Goal: Task Accomplishment & Management: Manage account settings

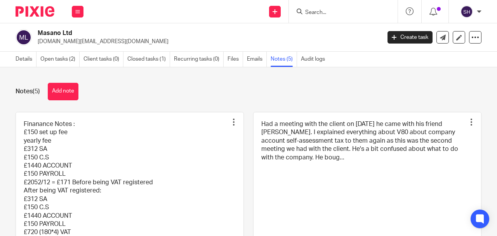
click at [314, 13] on input "Search" at bounding box center [340, 12] width 70 height 7
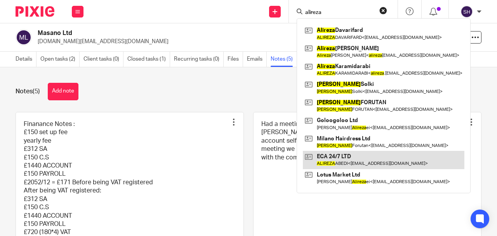
type input "alireza"
click at [352, 159] on link at bounding box center [384, 160] width 162 height 18
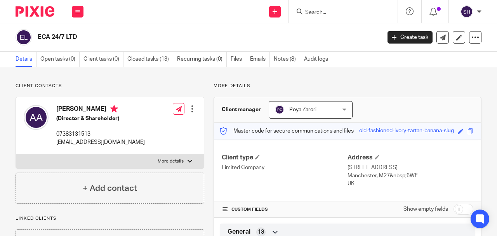
drag, startPoint x: 41, startPoint y: 35, endPoint x: 54, endPoint y: 35, distance: 13.2
click at [54, 35] on h2 "ECA 24/7 LTD" at bounding box center [173, 37] width 271 height 8
copy h2 "ECA 2"
click at [333, 14] on input "Search" at bounding box center [340, 12] width 70 height 7
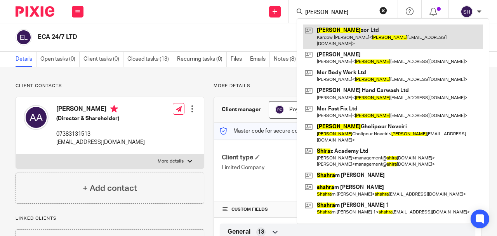
type input "shara"
click at [347, 37] on link at bounding box center [393, 36] width 180 height 24
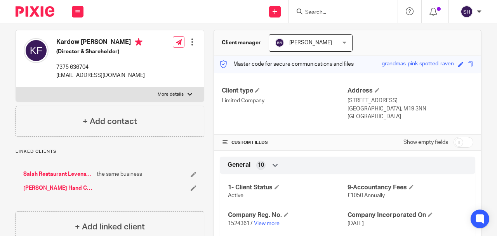
scroll to position [103, 0]
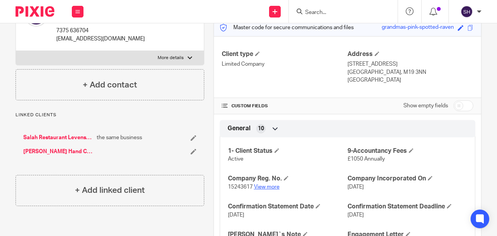
click at [272, 187] on link "View more" at bounding box center [267, 186] width 26 height 5
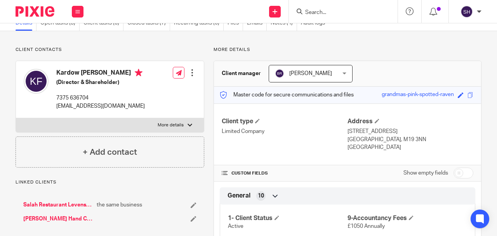
scroll to position [0, 0]
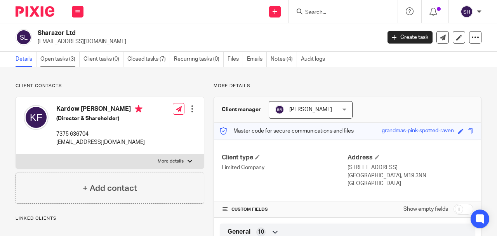
click at [63, 60] on link "Open tasks (3)" at bounding box center [59, 59] width 39 height 15
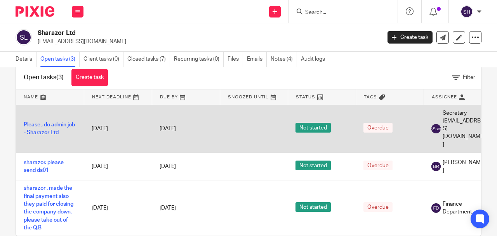
scroll to position [26, 0]
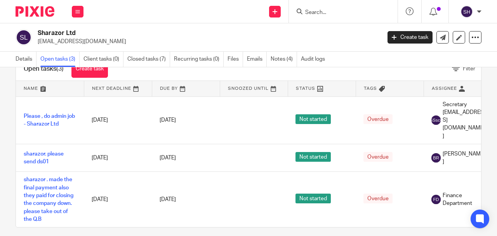
click at [321, 12] on input "Search" at bounding box center [340, 12] width 70 height 7
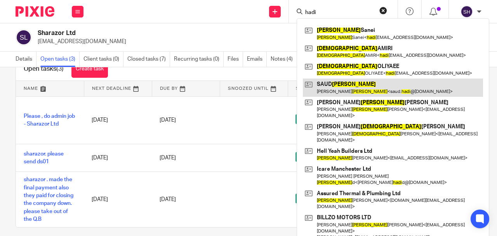
type input "hadi"
click at [358, 91] on link at bounding box center [393, 87] width 180 height 18
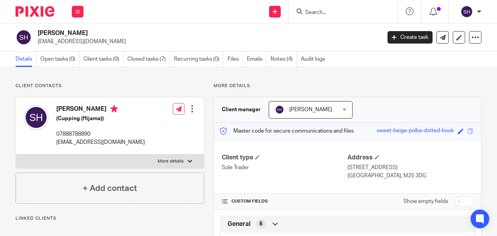
drag, startPoint x: 37, startPoint y: 31, endPoint x: 70, endPoint y: 33, distance: 33.0
click at [70, 33] on div "SAUD Hadi saud.hadi@yahoo.com" at bounding box center [196, 37] width 361 height 16
copy h2 "[PERSON_NAME]"
click at [76, 10] on icon at bounding box center [77, 11] width 5 height 5
click at [74, 36] on link "Work" at bounding box center [73, 35] width 12 height 5
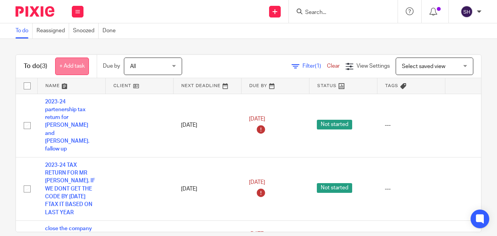
click at [73, 71] on link "+ Add task" at bounding box center [72, 66] width 34 height 17
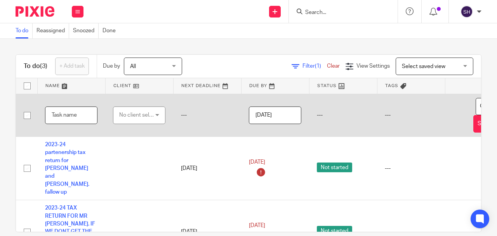
click at [68, 115] on input "text" at bounding box center [71, 114] width 52 height 17
paste input "[PERSON_NAME]"
type input "[PERSON_NAME]"
click at [134, 113] on div "No client selected" at bounding box center [137, 115] width 37 height 16
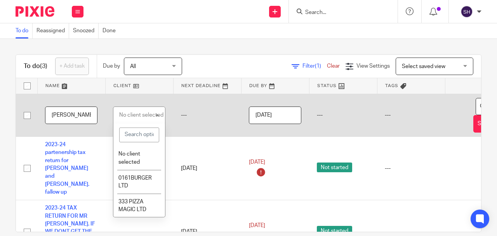
paste input "SAUD Hadi"
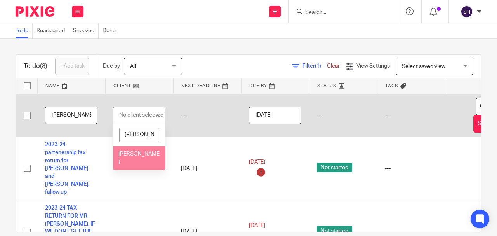
type input "SAUD Hadi"
drag, startPoint x: 137, startPoint y: 153, endPoint x: 98, endPoint y: 121, distance: 50.5
click at [137, 154] on span "SAUD Hadi" at bounding box center [138, 158] width 41 height 14
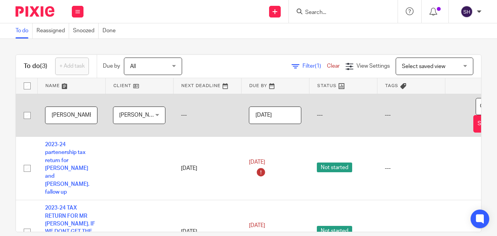
click at [81, 115] on input "SAUD Hadi" at bounding box center [71, 114] width 52 height 17
click at [53, 115] on input "SAUD Hadi send him invoice for 2024-2025 £600 including VAT. but he will pay £4…" at bounding box center [71, 114] width 52 height 17
drag, startPoint x: 62, startPoint y: 115, endPoint x: 57, endPoint y: 115, distance: 4.7
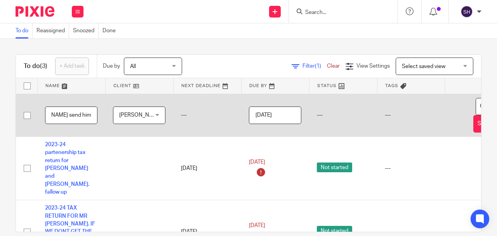
click at [57, 115] on input "SAUD Hadi send him invoice for 2024-2025 £600 including VAT. but he will pay £4…" at bounding box center [71, 114] width 52 height 17
click at [75, 115] on input "SAUD Hadi send him invoice for 2024-2025 £600 including VAT. but he will pay £4…" at bounding box center [71, 114] width 52 height 17
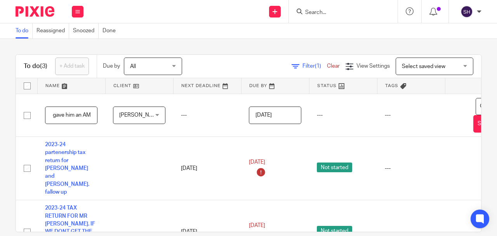
type input "SAUD Hadi send him invoice for 2024-2025 £600 including VAT. but he will pay £4…"
click at [483, 102] on div "To do (3) + Add task Due by All All Today Tomorrow This week Next week This mon…" at bounding box center [248, 137] width 497 height 197
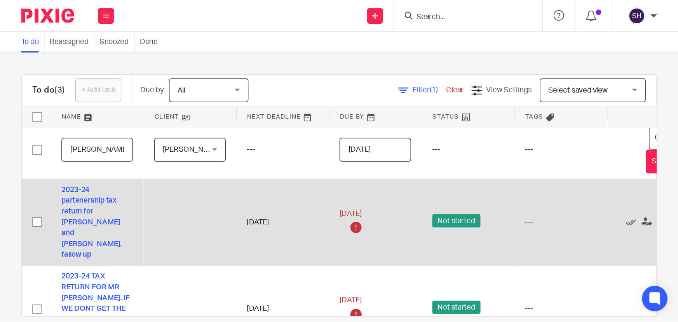
scroll to position [0, 0]
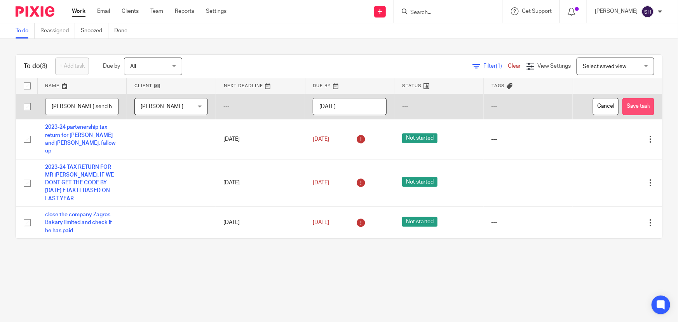
click at [497, 108] on button "Save task" at bounding box center [638, 106] width 32 height 17
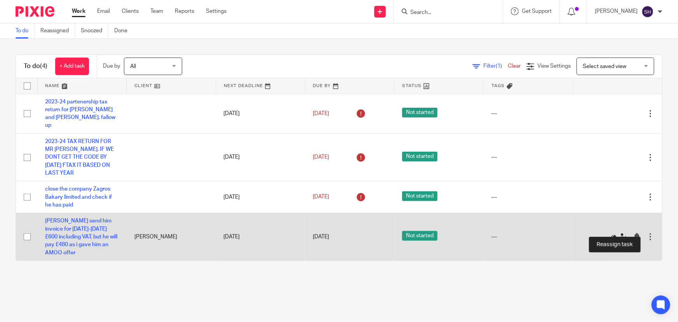
click at [619, 233] on icon at bounding box center [623, 237] width 8 height 8
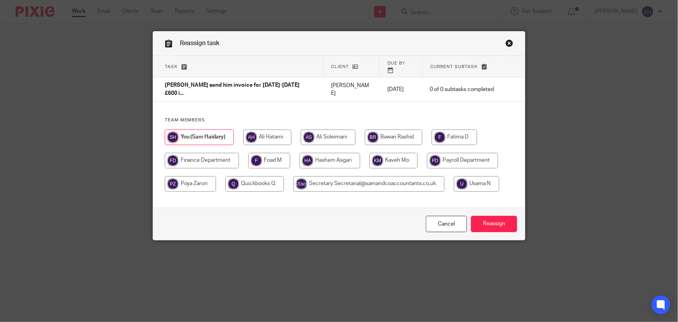
click at [209, 153] on input "radio" at bounding box center [202, 161] width 74 height 16
radio input "true"
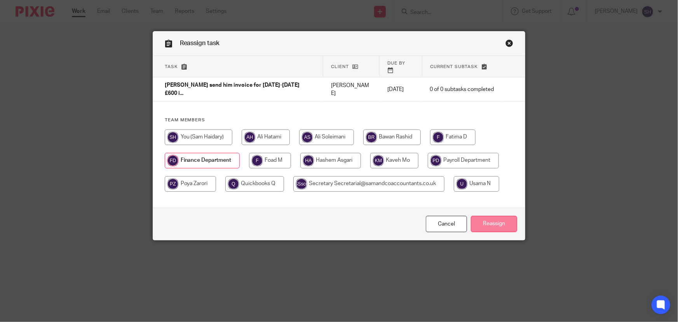
click at [488, 226] on input "Reassign" at bounding box center [494, 224] width 46 height 17
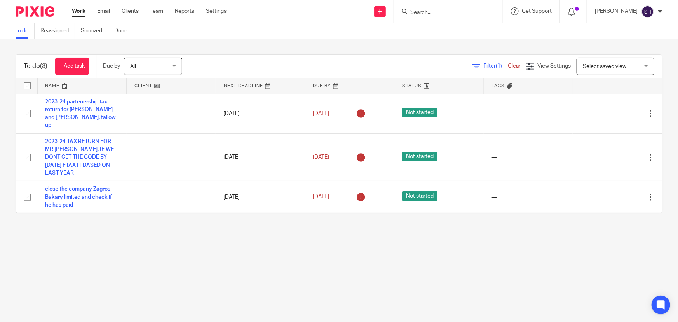
click at [521, 315] on main "To do Reassigned Snoozed Done To do (3) + Add task Due by All All Today Tomorro…" at bounding box center [339, 161] width 678 height 322
click at [461, 10] on input "Search" at bounding box center [445, 12] width 70 height 7
paste input "E"
click at [435, 12] on input "Search" at bounding box center [445, 12] width 70 height 7
type input "E"
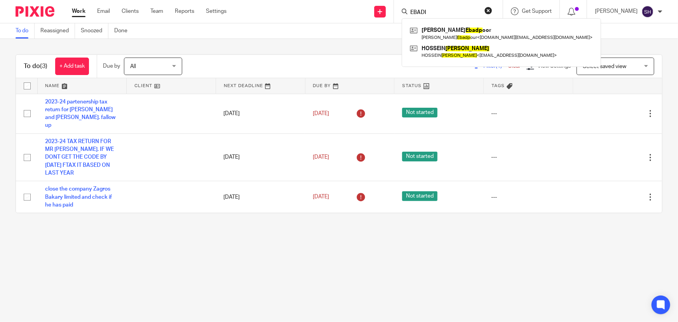
type input "EBADI"
click at [345, 31] on div "To do Reassigned Snoozed Done" at bounding box center [339, 31] width 678 height 16
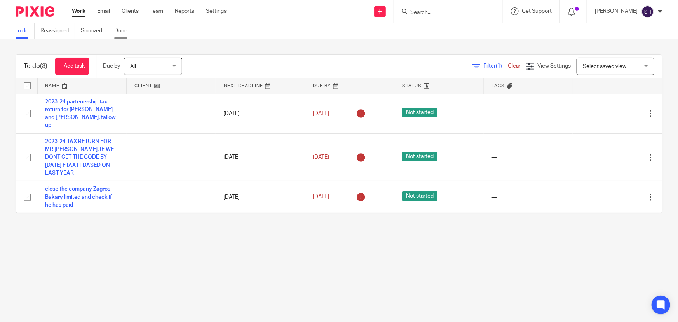
click at [122, 30] on link "Done" at bounding box center [123, 30] width 19 height 15
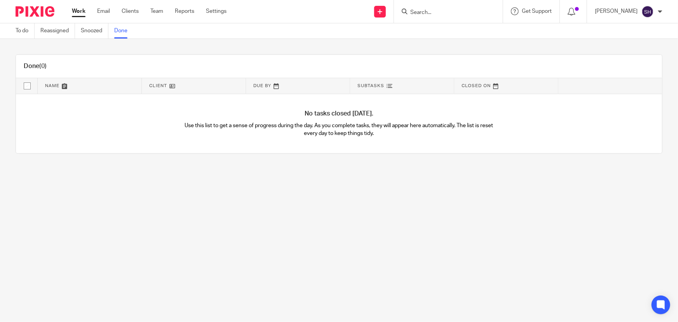
click at [425, 8] on form at bounding box center [451, 12] width 83 height 10
click at [427, 11] on input "Search" at bounding box center [445, 12] width 70 height 7
click at [441, 12] on input "Search" at bounding box center [445, 12] width 70 height 7
click at [435, 11] on input "Search" at bounding box center [445, 12] width 70 height 7
type input "ECA"
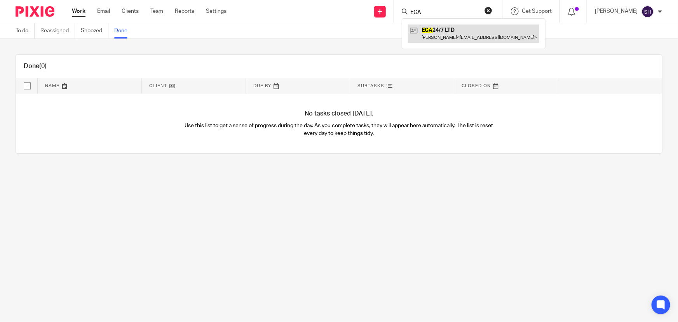
click at [455, 40] on link at bounding box center [473, 33] width 131 height 18
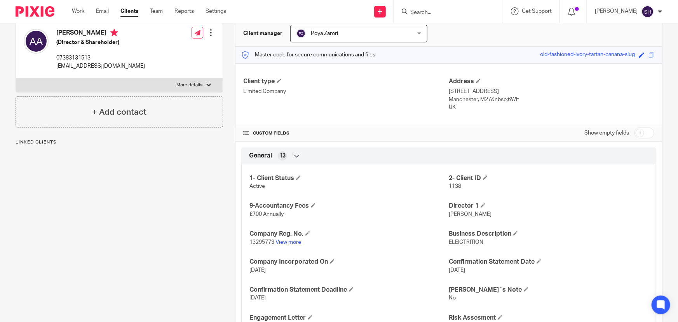
scroll to position [106, 0]
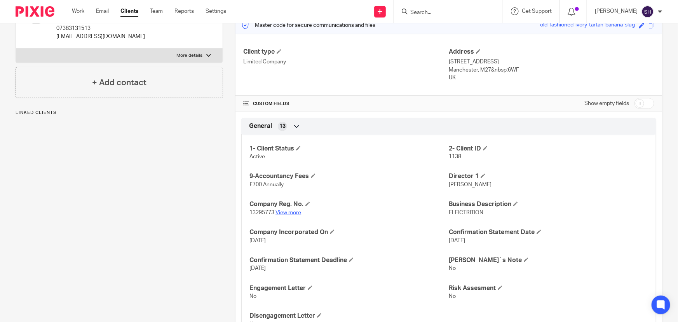
click at [286, 212] on link "View more" at bounding box center [288, 212] width 26 height 5
click at [434, 19] on div at bounding box center [448, 11] width 109 height 23
click at [434, 14] on input "Search" at bounding box center [445, 12] width 70 height 7
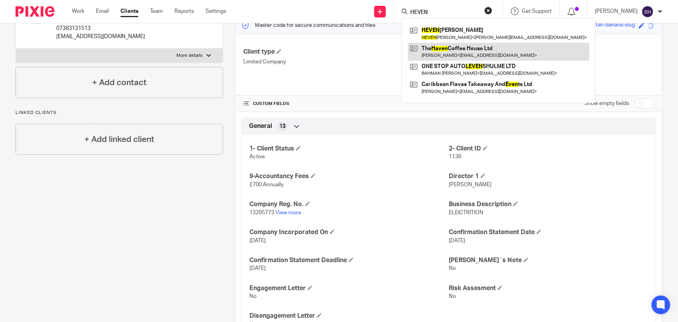
type input "HEVEN"
click at [445, 50] on link at bounding box center [498, 52] width 181 height 18
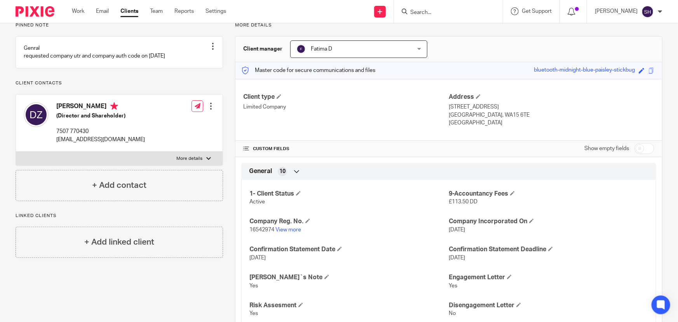
scroll to position [70, 0]
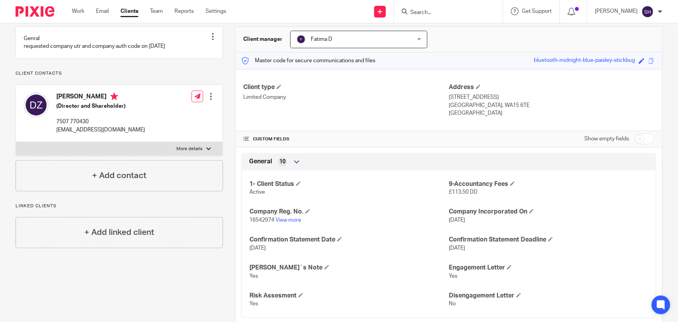
drag, startPoint x: 500, startPoint y: 105, endPoint x: 476, endPoint y: 105, distance: 24.1
click at [476, 105] on p "[GEOGRAPHIC_DATA], WA15 6TE" at bounding box center [552, 105] width 206 height 8
copy p "WA15 6TE"
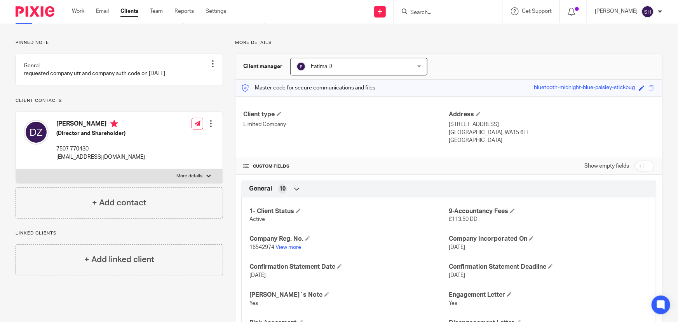
scroll to position [0, 0]
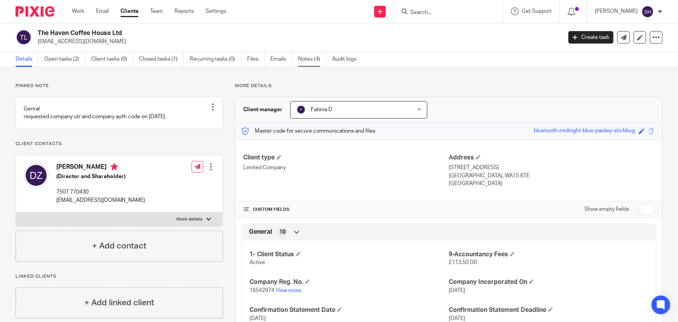
click at [315, 61] on link "Notes (4)" at bounding box center [312, 59] width 28 height 15
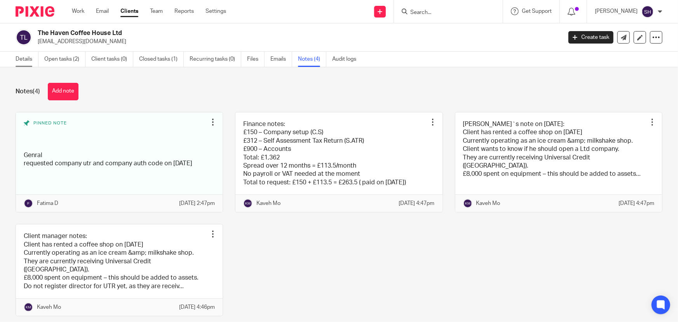
click at [17, 62] on link "Details" at bounding box center [27, 59] width 23 height 15
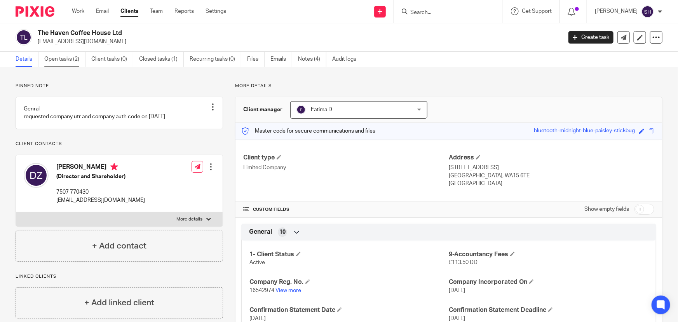
click at [66, 62] on link "Open tasks (2)" at bounding box center [64, 59] width 41 height 15
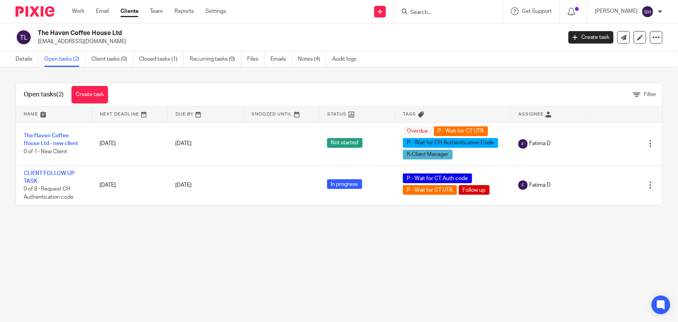
click at [206, 67] on div "Details Open tasks (2) Client tasks (0) Closed tasks (1) Recurring tasks (0) Fi…" at bounding box center [339, 60] width 678 height 16
click at [18, 59] on link "Details" at bounding box center [27, 59] width 23 height 15
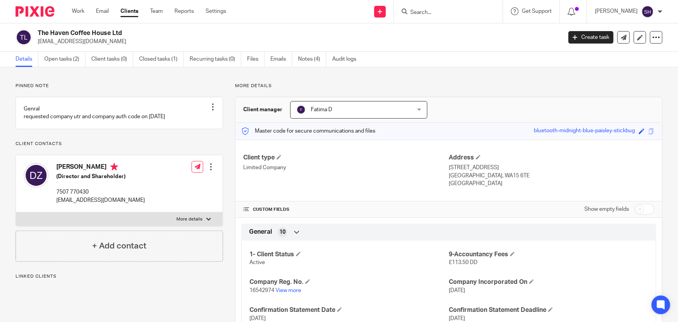
click at [185, 222] on p "More details" at bounding box center [189, 219] width 26 height 6
click at [16, 212] on input "More details" at bounding box center [16, 212] width 0 height 0
checkbox input "true"
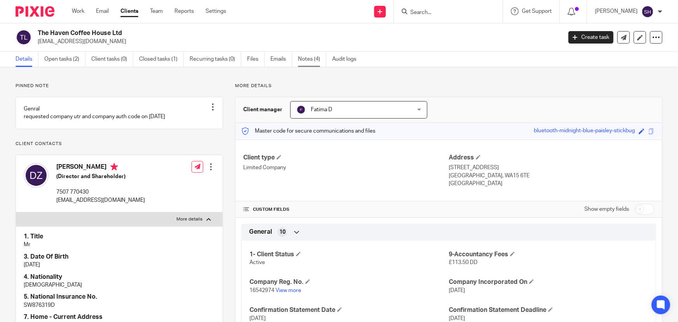
click at [307, 56] on link "Notes (4)" at bounding box center [312, 59] width 28 height 15
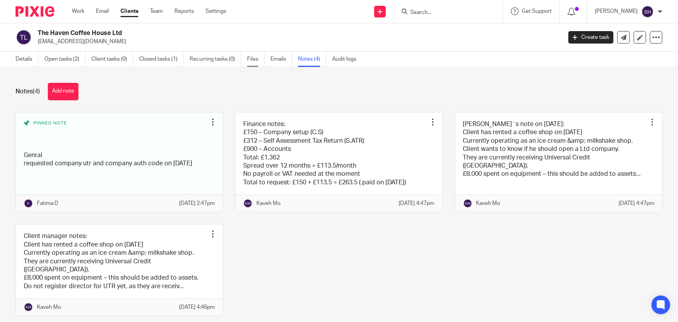
click at [251, 59] on link "Files" at bounding box center [255, 59] width 17 height 15
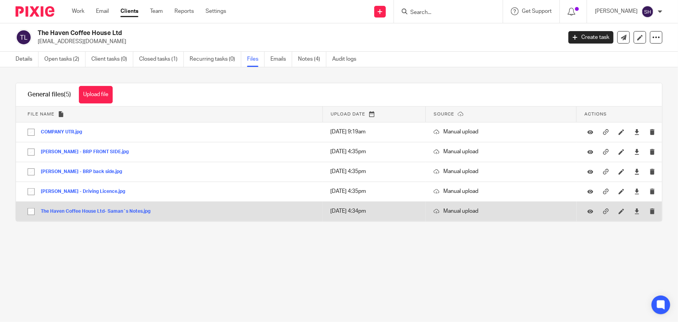
click at [122, 209] on button "The Haven Coffee House Ltd- Saman`s Notes.jpg" at bounding box center [98, 211] width 115 height 5
click at [122, 209] on div "General files (5) Upload file Download selected Delete selected File name Uploa…" at bounding box center [332, 162] width 659 height 158
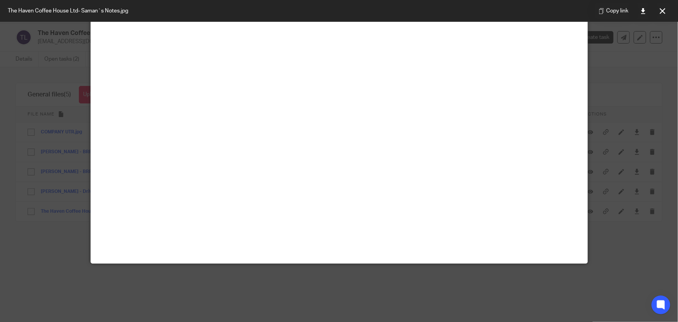
scroll to position [516, 0]
click at [661, 10] on icon at bounding box center [663, 11] width 6 height 6
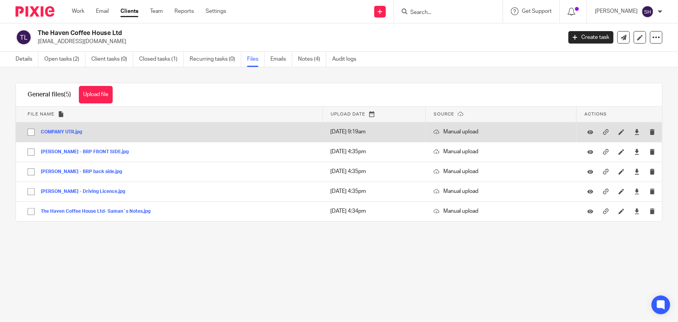
click at [72, 132] on button "COMPANY UTR.jpg" at bounding box center [64, 131] width 47 height 5
click at [72, 132] on div "General files (5) Upload file Download selected Delete selected File name Uploa…" at bounding box center [332, 162] width 659 height 158
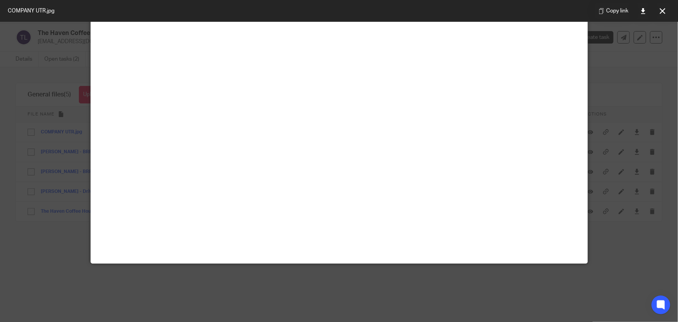
scroll to position [212, 0]
click at [664, 8] on icon at bounding box center [663, 11] width 6 height 6
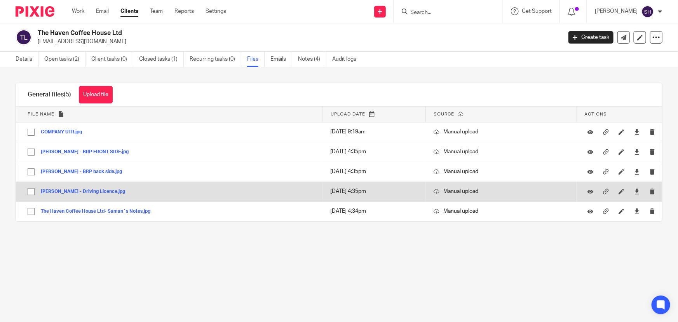
click at [110, 192] on button "Daniel Zeinalpour - Driving Licence.jpg" at bounding box center [86, 191] width 90 height 5
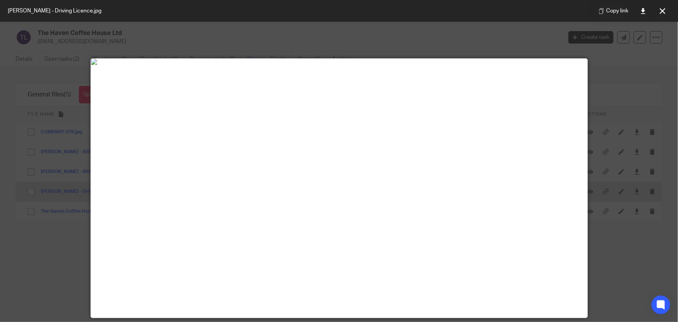
click at [110, 192] on div at bounding box center [339, 188] width 497 height 259
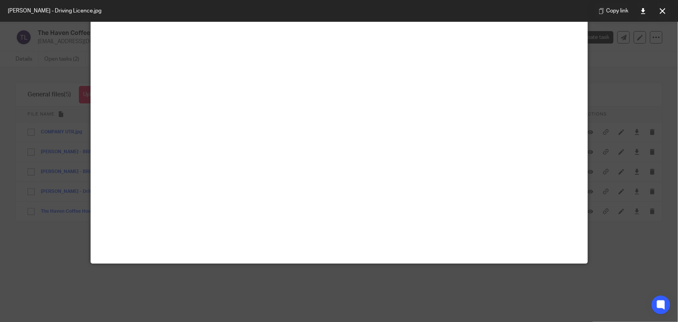
click at [322, 10] on img at bounding box center [339, 7] width 497 height 6
click at [35, 248] on div at bounding box center [339, 161] width 678 height 322
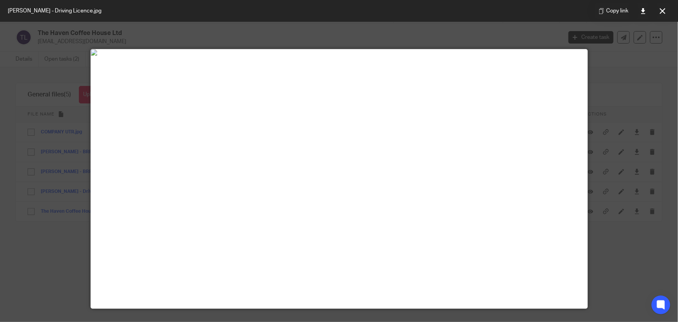
scroll to position [0, 0]
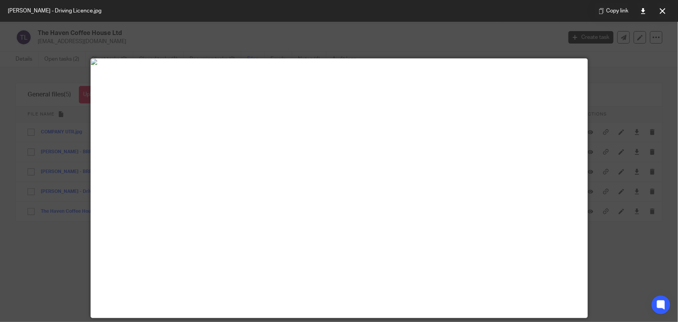
drag, startPoint x: 666, startPoint y: 10, endPoint x: 658, endPoint y: 15, distance: 9.6
click at [666, 10] on button at bounding box center [663, 11] width 16 height 16
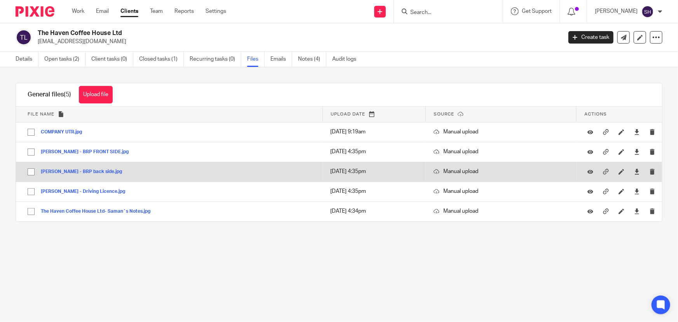
click at [102, 171] on button "Daniel Zeinalpour - BRP back side.jpg" at bounding box center [84, 171] width 87 height 5
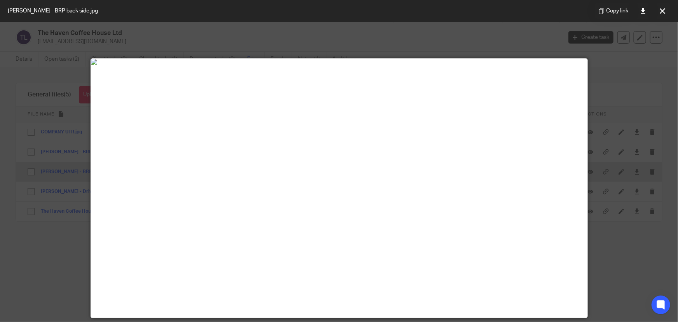
click at [102, 171] on div "Daniel Zeinalpour - BRP back side.jpg Copy link General files (5) Upload file D…" at bounding box center [332, 162] width 659 height 158
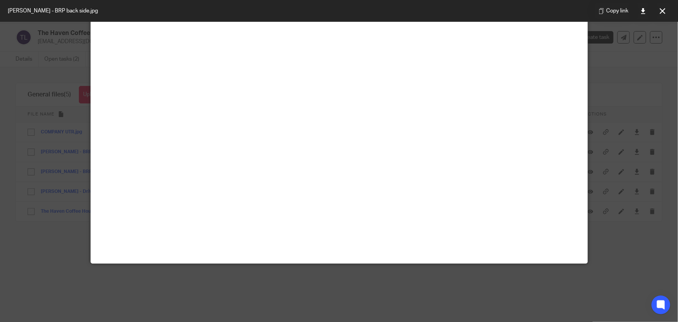
scroll to position [219, 0]
drag, startPoint x: 661, startPoint y: 10, endPoint x: 658, endPoint y: 15, distance: 5.6
click at [661, 10] on icon at bounding box center [663, 11] width 6 height 6
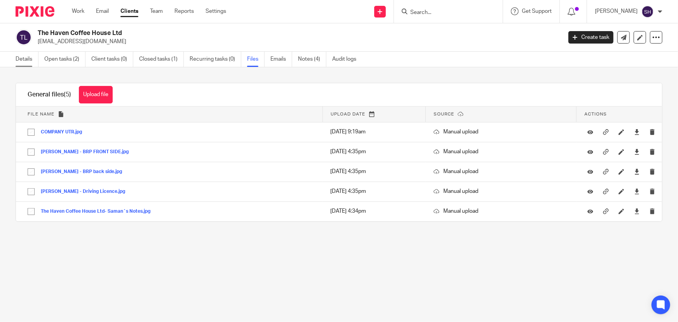
click at [28, 57] on link "Details" at bounding box center [27, 59] width 23 height 15
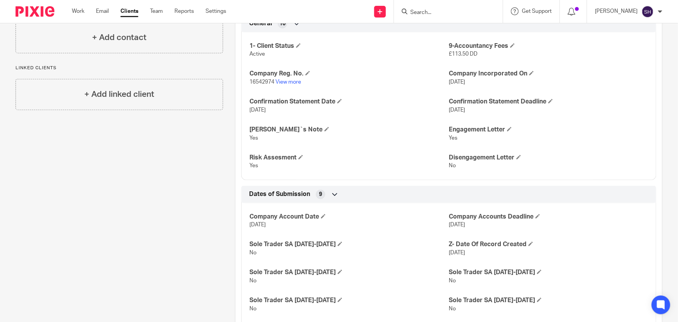
scroll to position [247, 0]
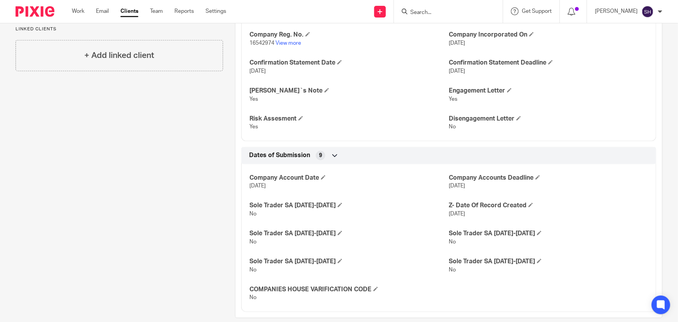
click at [331, 154] on icon at bounding box center [335, 156] width 8 height 8
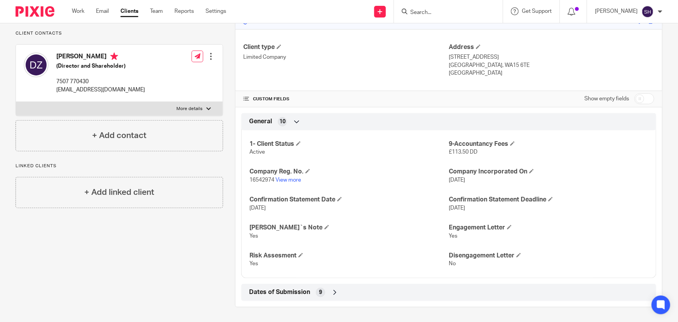
click at [334, 292] on icon at bounding box center [335, 292] width 8 height 8
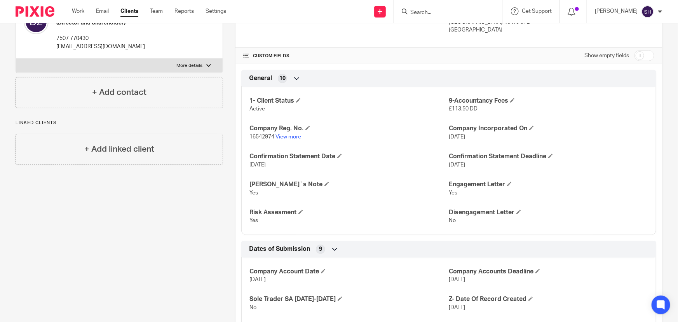
scroll to position [152, 0]
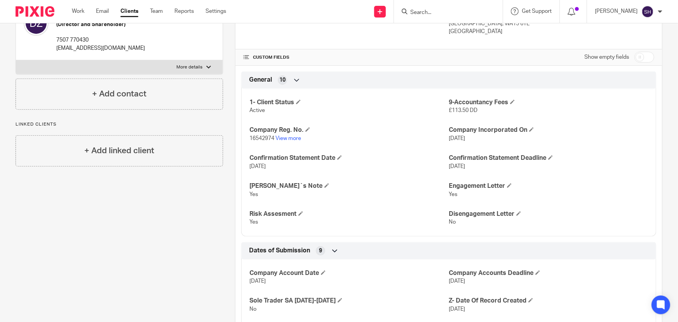
click at [639, 56] on input "checkbox" at bounding box center [644, 57] width 20 height 11
checkbox input "true"
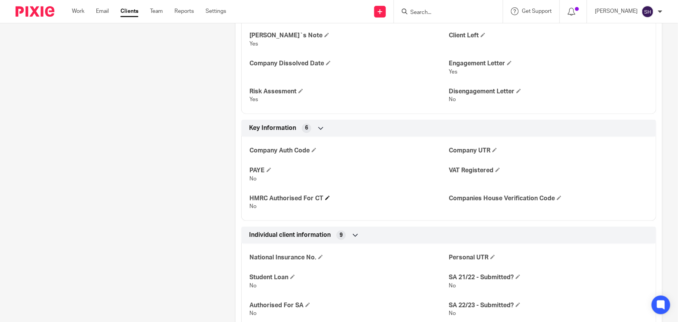
scroll to position [435, 0]
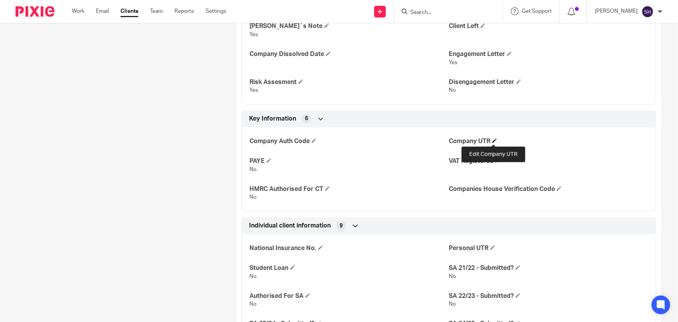
click at [493, 139] on span at bounding box center [494, 140] width 5 height 5
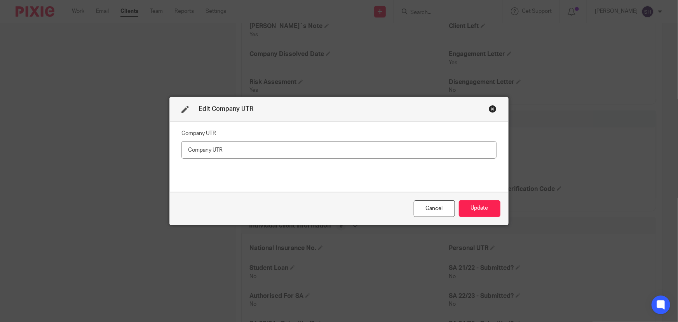
click at [231, 149] on input "text" at bounding box center [338, 149] width 315 height 17
type input "2479821626"
click at [477, 211] on button "Update" at bounding box center [480, 208] width 42 height 17
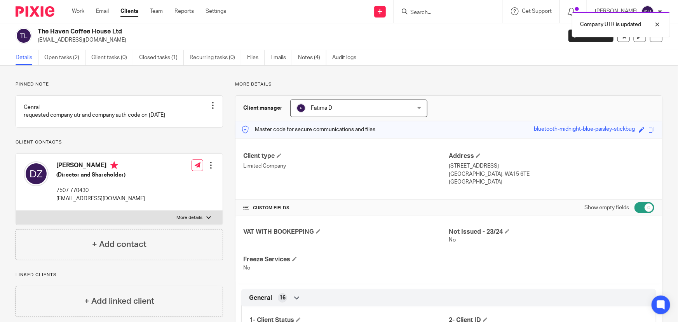
scroll to position [0, 0]
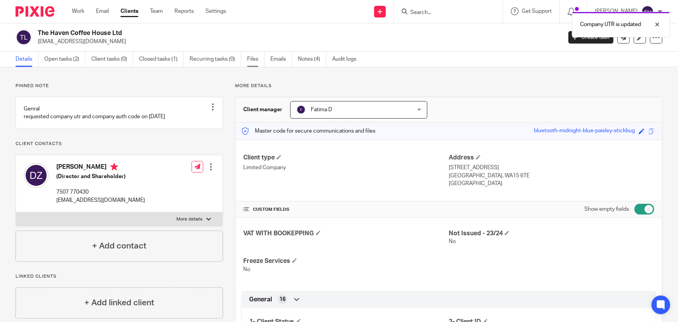
click at [254, 60] on link "Files" at bounding box center [255, 59] width 17 height 15
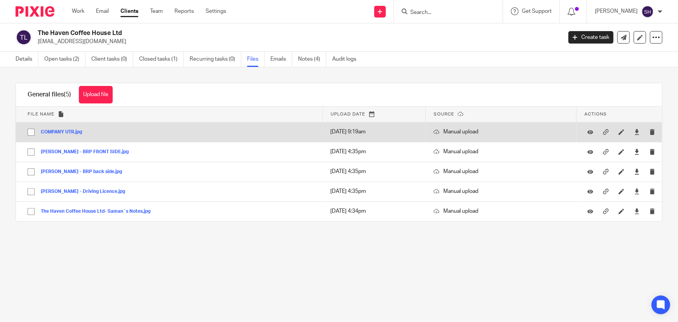
click at [62, 130] on button "COMPANY UTR.jpg" at bounding box center [64, 131] width 47 height 5
click at [62, 130] on div "General files (5) Upload file Download selected Delete selected File name Uploa…" at bounding box center [332, 162] width 659 height 158
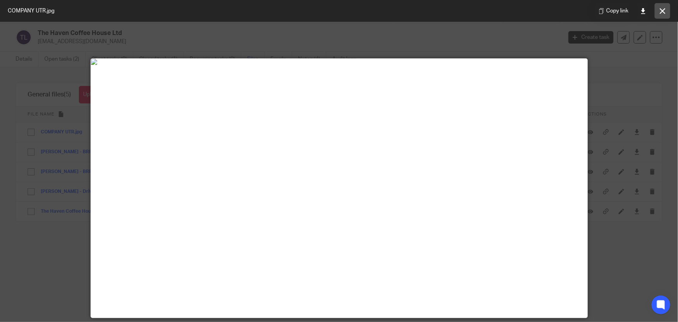
click at [662, 15] on button at bounding box center [663, 11] width 16 height 16
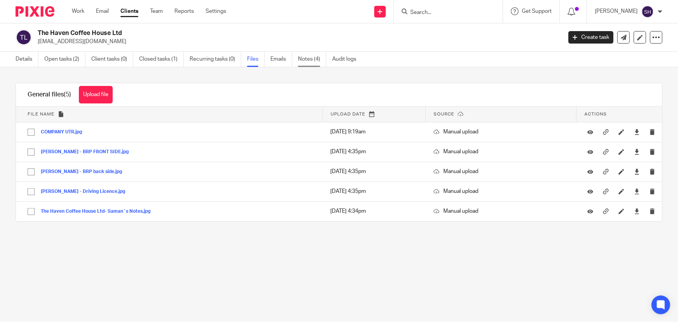
click at [307, 59] on link "Notes (4)" at bounding box center [312, 59] width 28 height 15
click at [26, 63] on link "Details" at bounding box center [27, 59] width 23 height 15
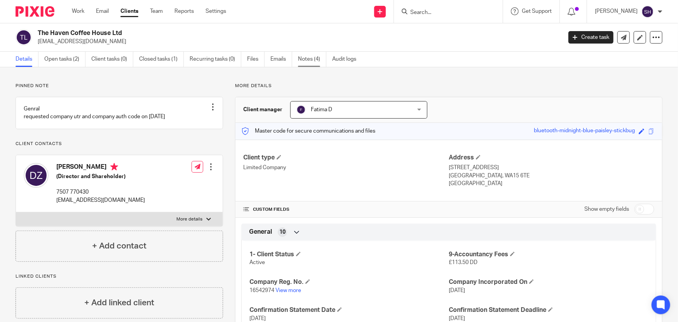
click at [314, 59] on link "Notes (4)" at bounding box center [312, 59] width 28 height 15
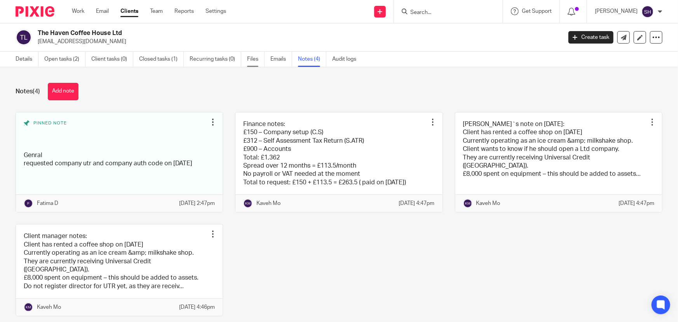
click at [249, 56] on link "Files" at bounding box center [255, 59] width 17 height 15
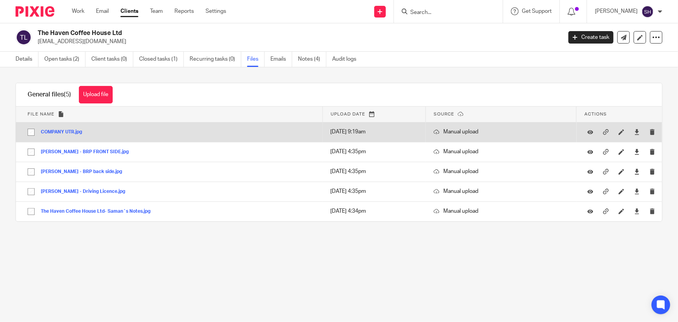
click at [70, 132] on button "COMPANY UTR.jpg" at bounding box center [64, 131] width 47 height 5
click at [70, 132] on div "General files (5) Upload file Download selected Delete selected File name Uploa…" at bounding box center [332, 162] width 659 height 158
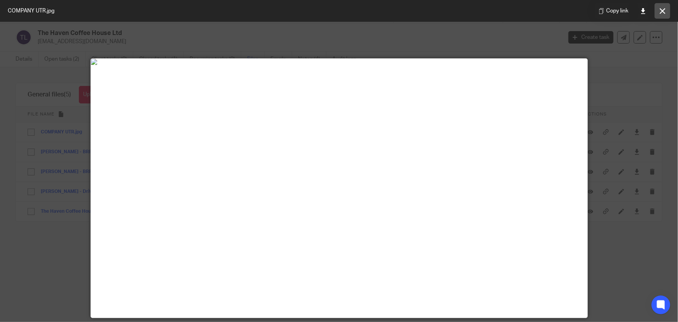
click at [661, 13] on icon at bounding box center [663, 11] width 6 height 6
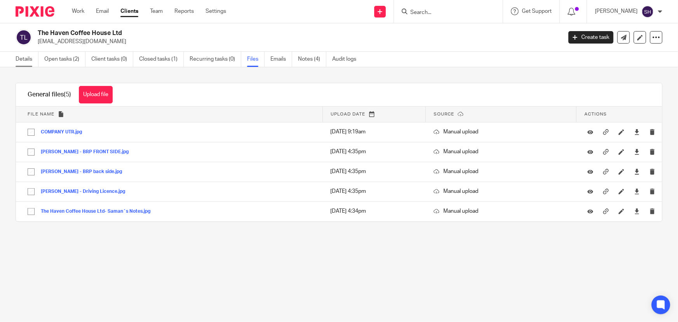
click at [16, 61] on link "Details" at bounding box center [27, 59] width 23 height 15
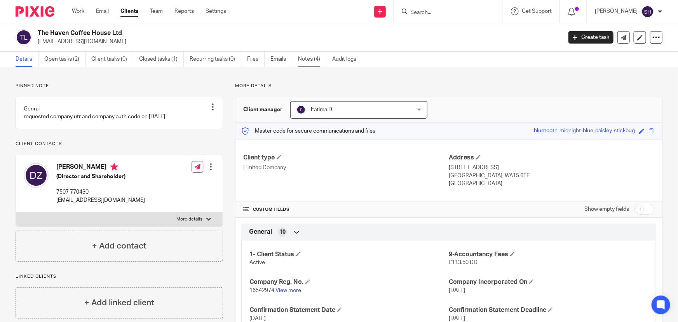
click at [312, 58] on link "Notes (4)" at bounding box center [312, 59] width 28 height 15
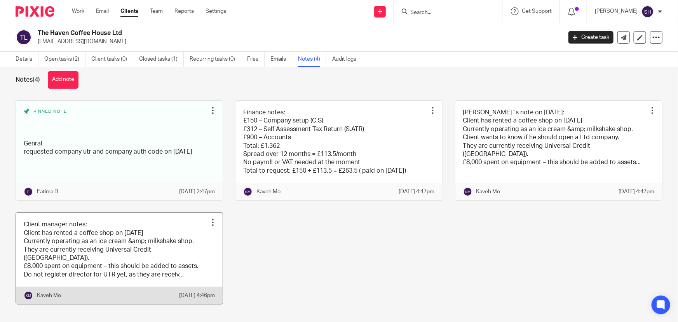
scroll to position [21, 0]
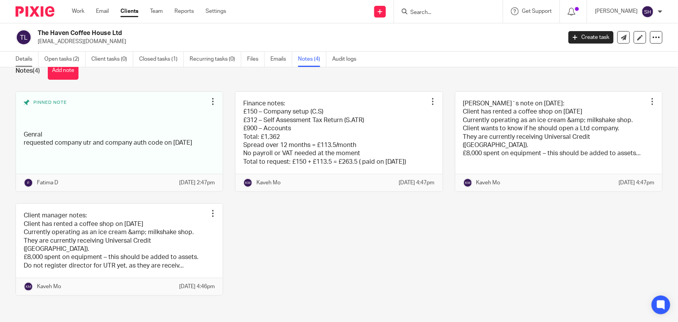
click at [17, 59] on link "Details" at bounding box center [27, 59] width 23 height 15
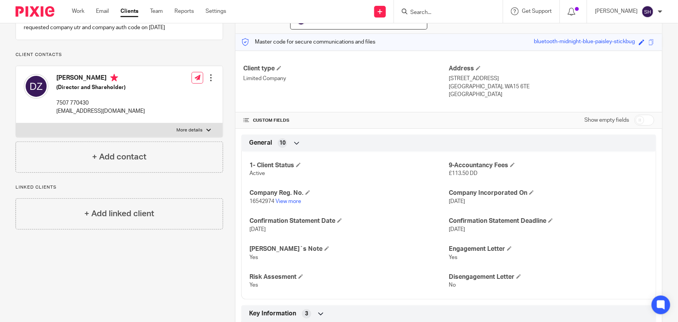
scroll to position [106, 0]
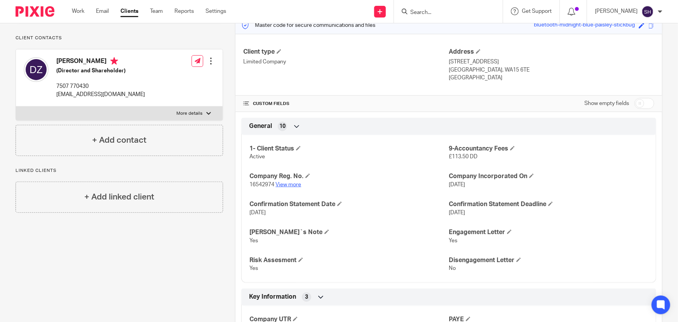
click at [289, 182] on link "View more" at bounding box center [288, 184] width 26 height 5
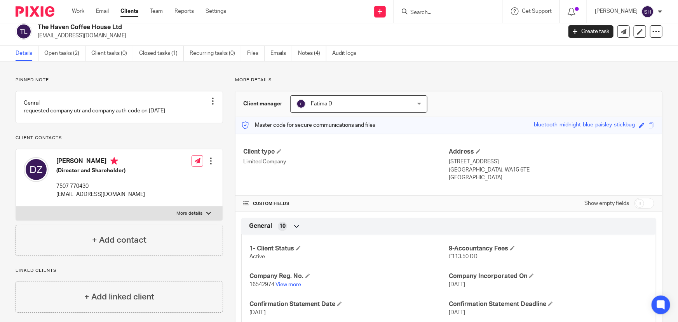
scroll to position [0, 0]
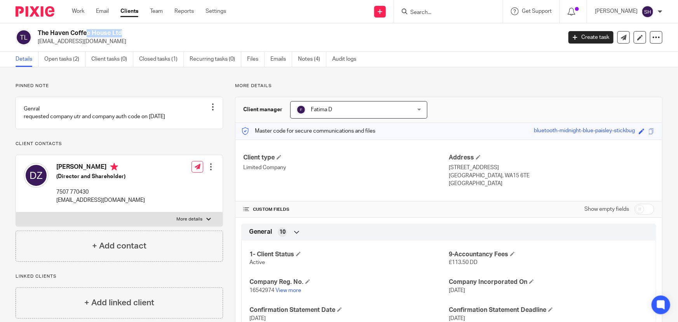
drag, startPoint x: 38, startPoint y: 31, endPoint x: 76, endPoint y: 33, distance: 37.7
click at [76, 33] on h2 "The Haven Coffee House Ltd" at bounding box center [245, 33] width 415 height 8
copy h2 "The Haven C"
